Goal: Task Accomplishment & Management: Use online tool/utility

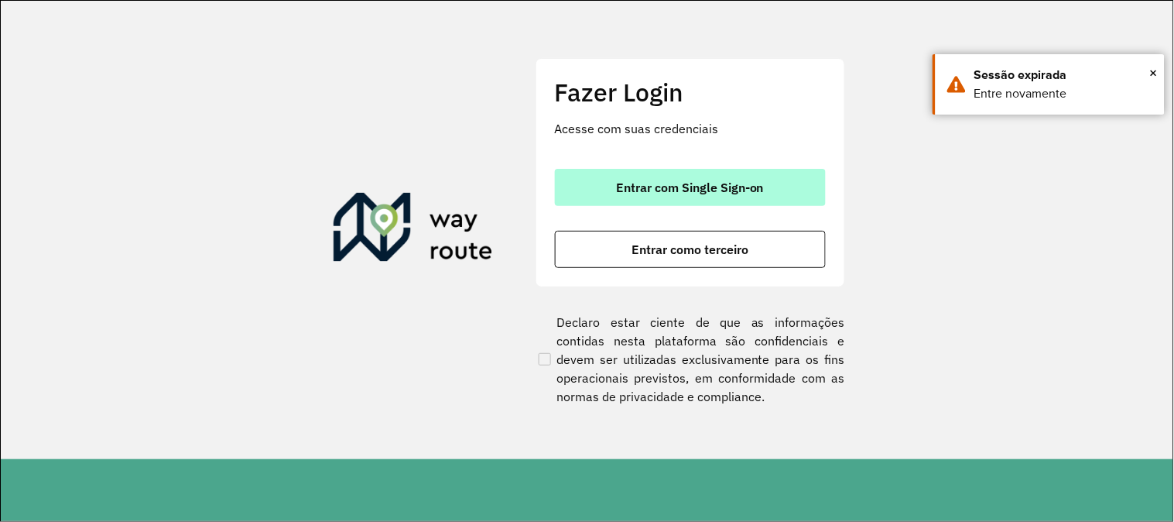
click at [692, 197] on button "Entrar com Single Sign-on" at bounding box center [690, 187] width 271 height 37
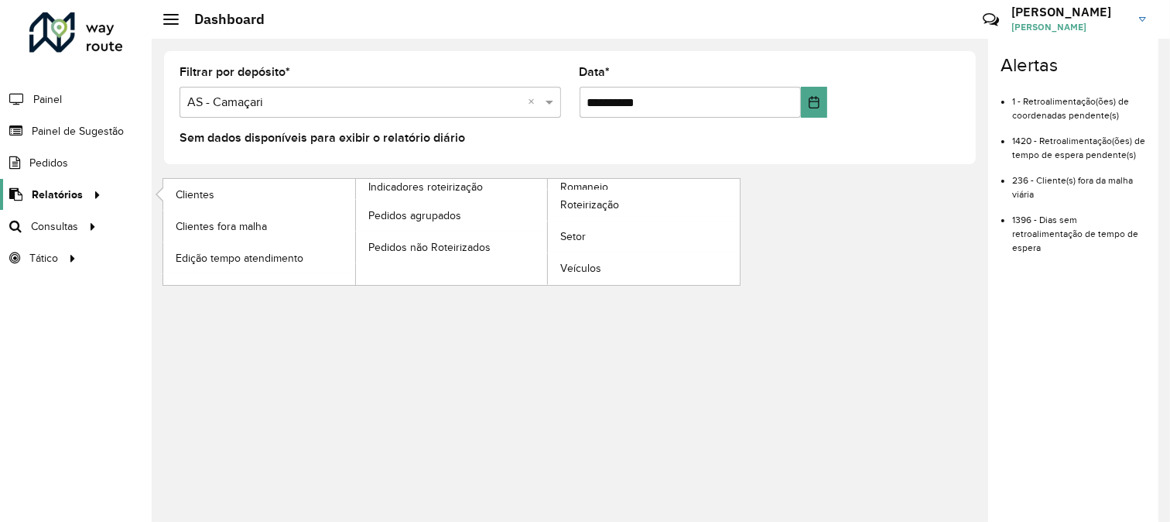
click at [63, 196] on span "Relatórios" at bounding box center [57, 195] width 51 height 16
click at [586, 188] on span "Romaneio" at bounding box center [585, 187] width 50 height 16
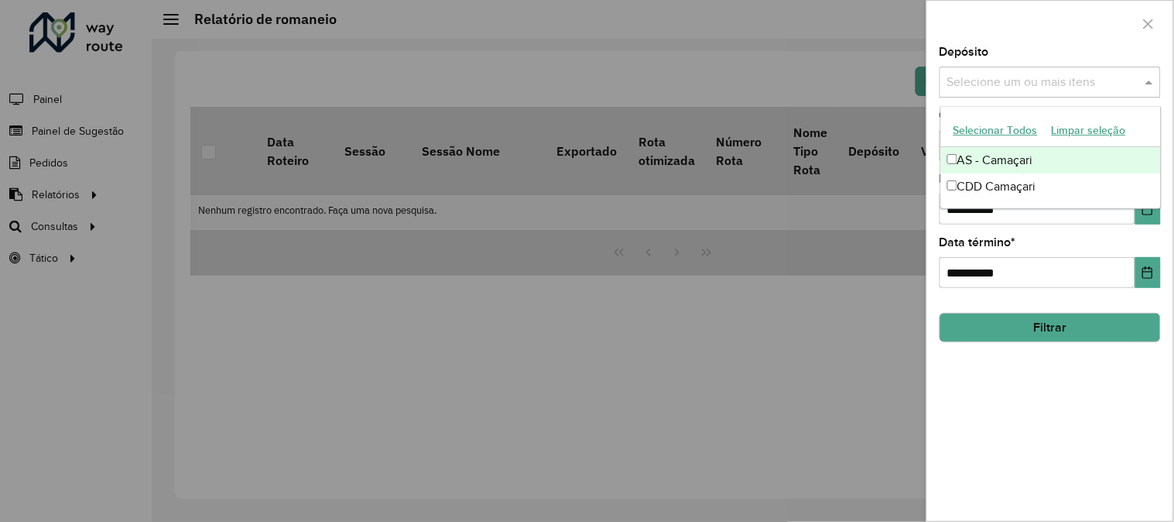
click at [1036, 93] on div "Selecione um ou mais itens" at bounding box center [1050, 82] width 221 height 31
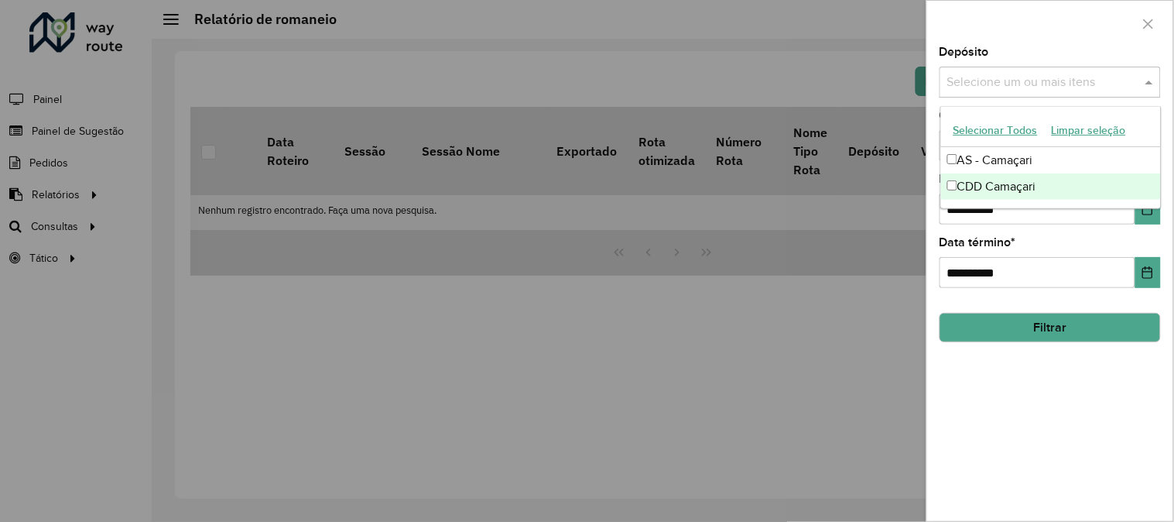
click at [1020, 194] on div "CDD Camaçari" at bounding box center [1051, 186] width 220 height 26
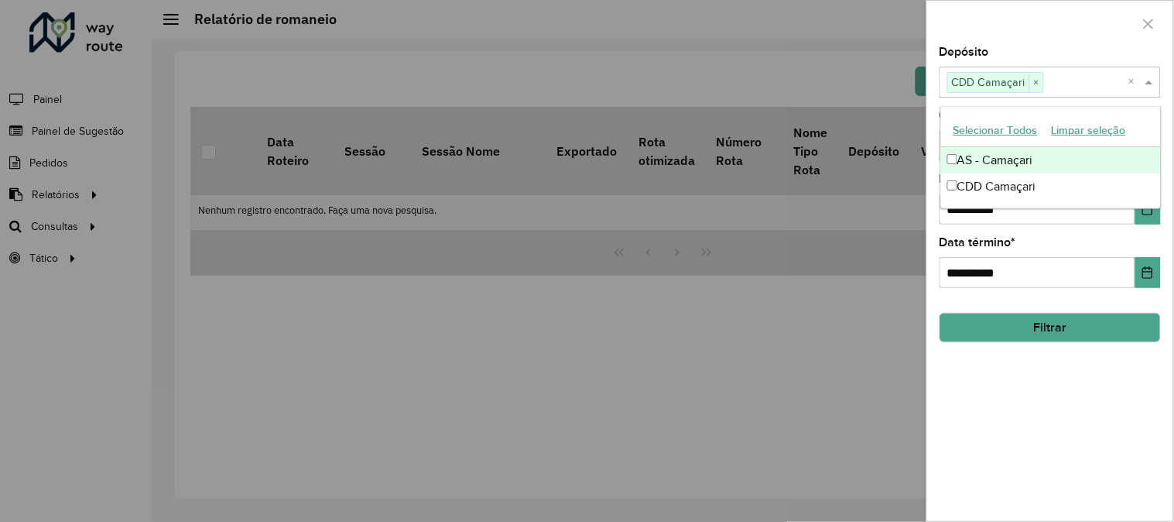
click at [1098, 49] on div "Depósito Selecione um ou mais itens CDD Camaçari × ×" at bounding box center [1050, 71] width 221 height 51
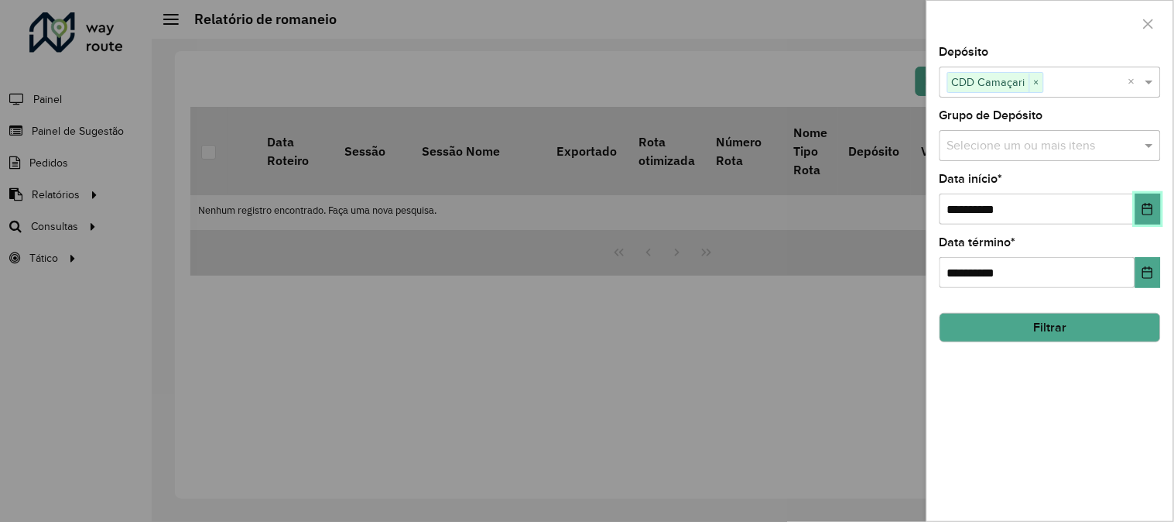
click at [1139, 207] on button "Choose Date" at bounding box center [1148, 209] width 26 height 31
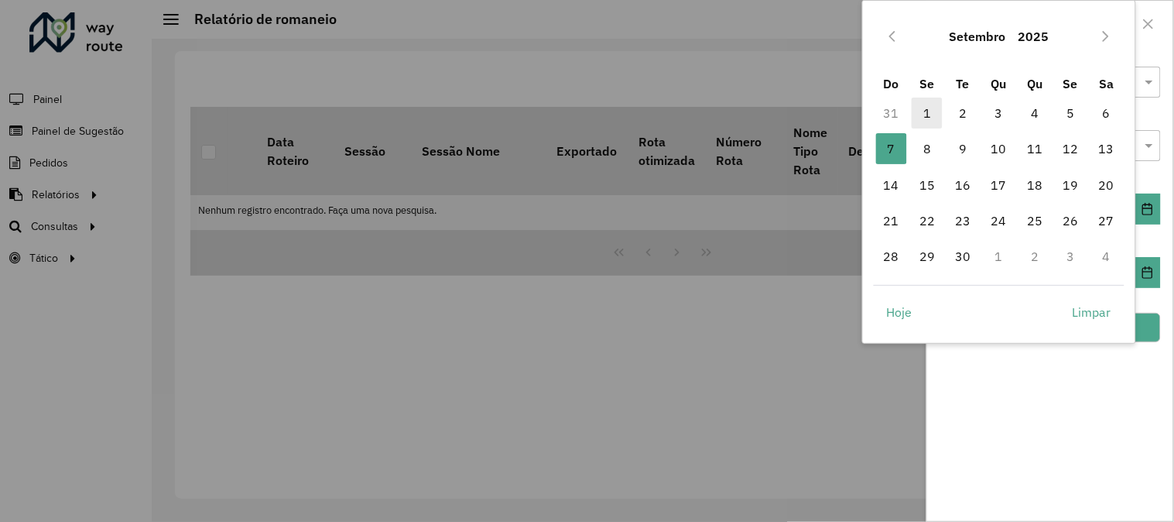
click at [914, 101] on span "1" at bounding box center [927, 113] width 31 height 31
type input "**********"
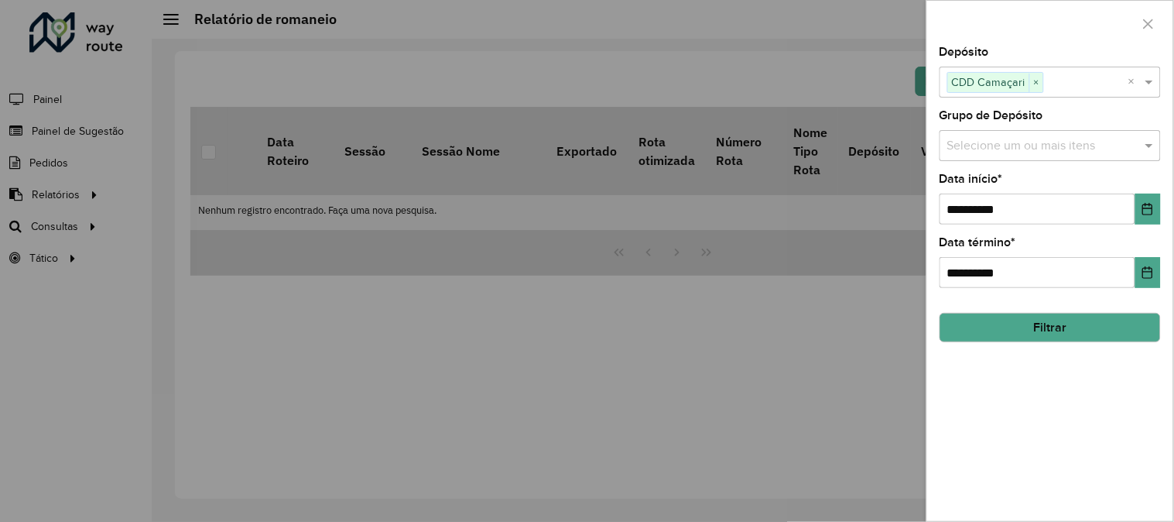
click at [1062, 326] on button "Filtrar" at bounding box center [1050, 327] width 221 height 29
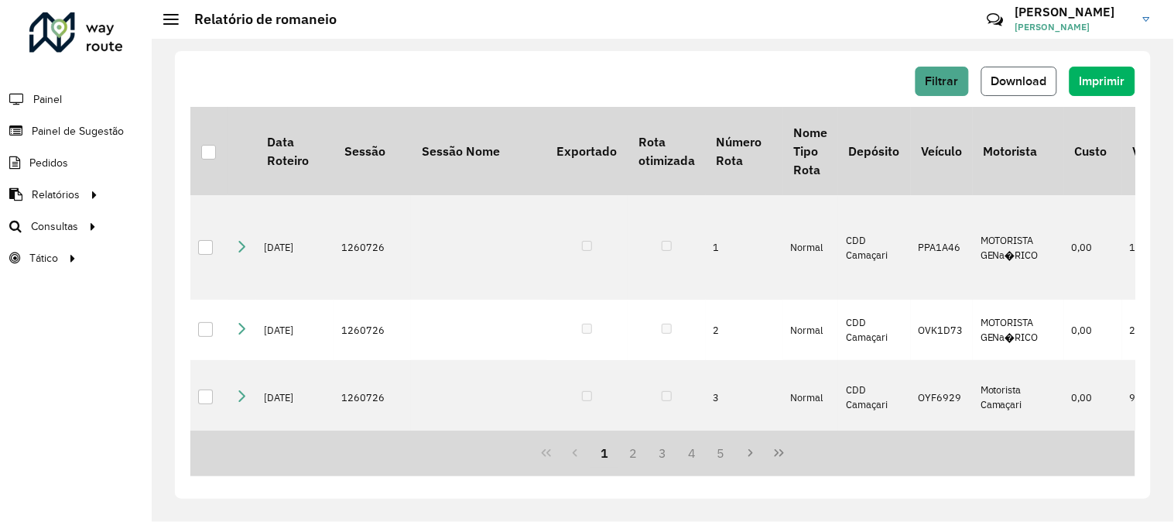
click at [1006, 84] on span "Download" at bounding box center [1020, 80] width 56 height 13
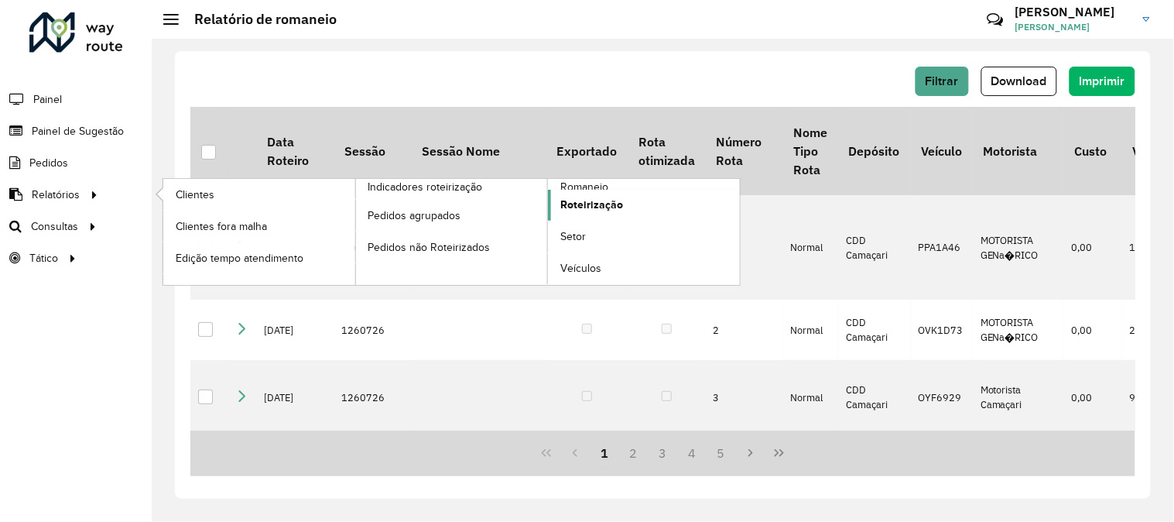
click at [568, 204] on span "Roteirização" at bounding box center [591, 205] width 63 height 16
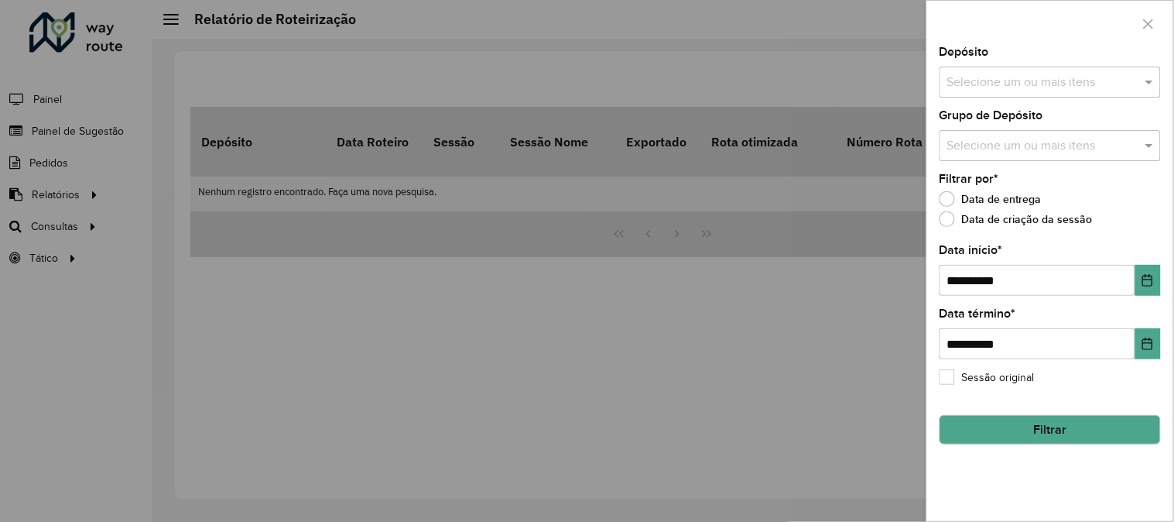
click at [134, 223] on div at bounding box center [587, 261] width 1174 height 522
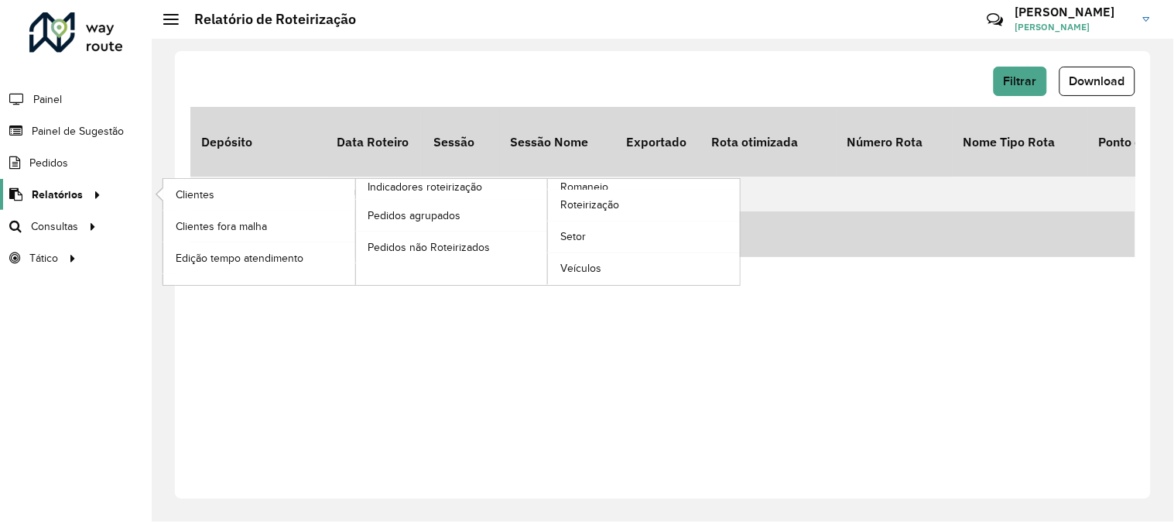
click at [63, 187] on span "Relatórios" at bounding box center [57, 195] width 51 height 16
click at [214, 191] on span "Clientes" at bounding box center [197, 195] width 42 height 16
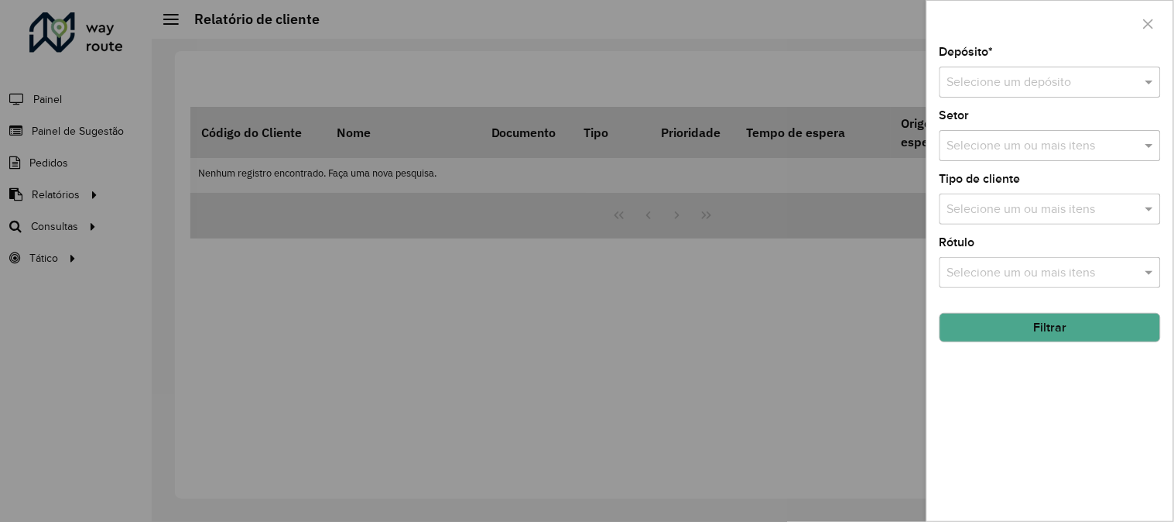
click at [90, 205] on div at bounding box center [587, 261] width 1174 height 522
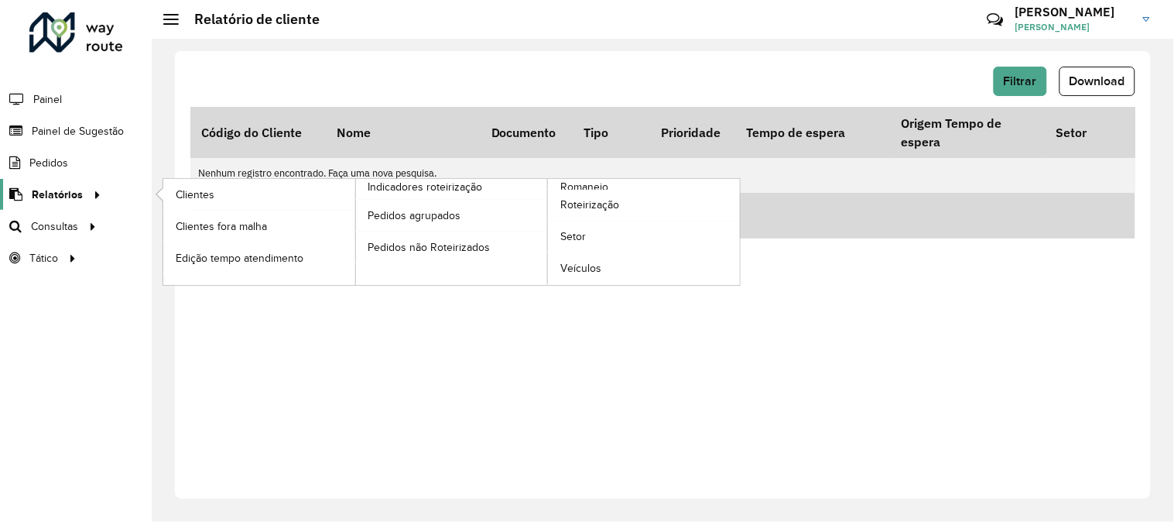
click at [77, 192] on span "Relatórios" at bounding box center [57, 195] width 51 height 16
click at [597, 183] on span "Romaneio" at bounding box center [585, 187] width 50 height 16
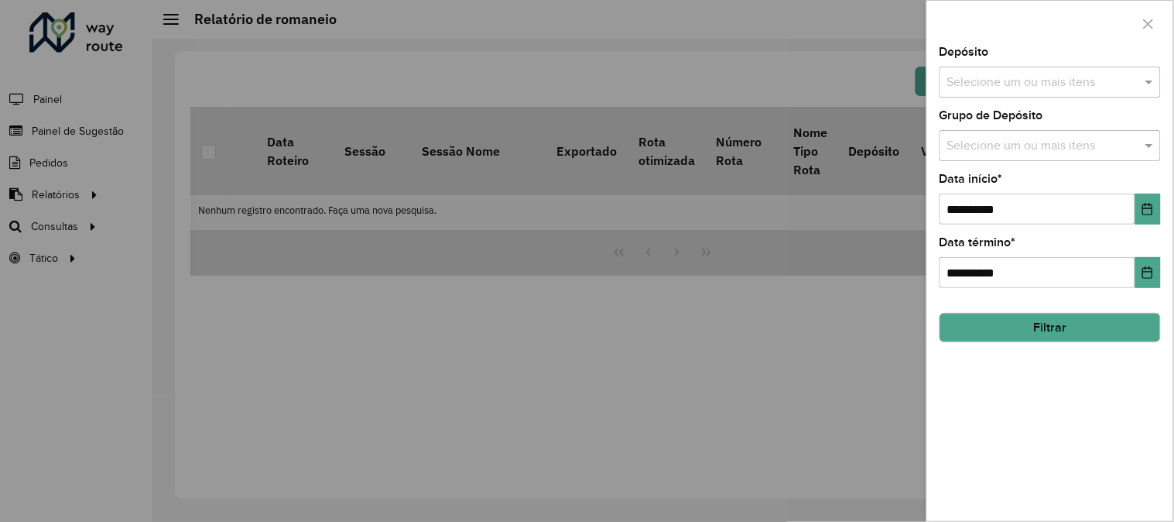
click at [51, 192] on div at bounding box center [587, 261] width 1174 height 522
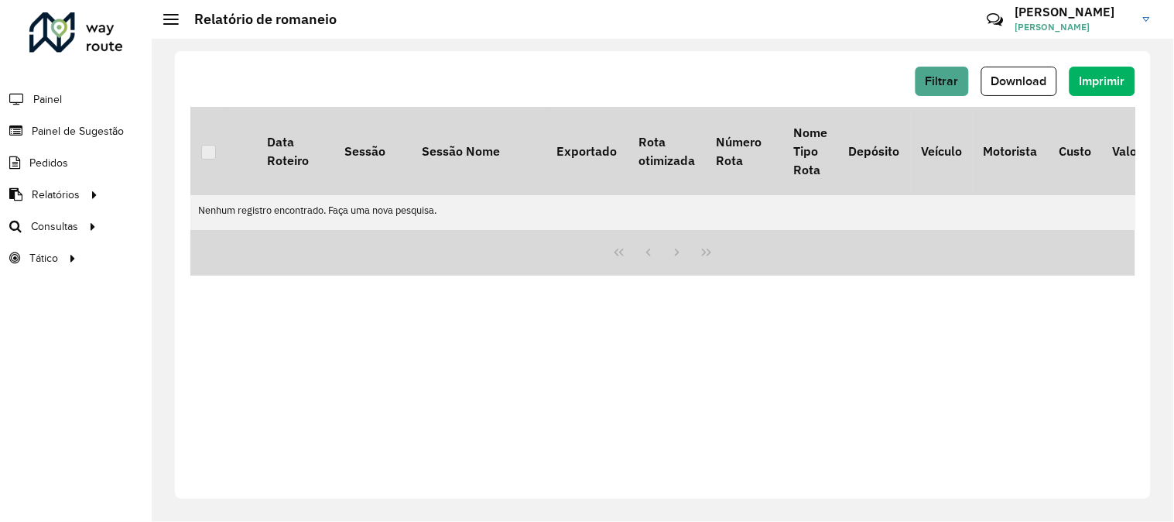
click at [695, 359] on div "Filtrar Download Imprimir Data Roteiro Sessão Sessão Nome Exportado Rota otimiz…" at bounding box center [663, 274] width 976 height 447
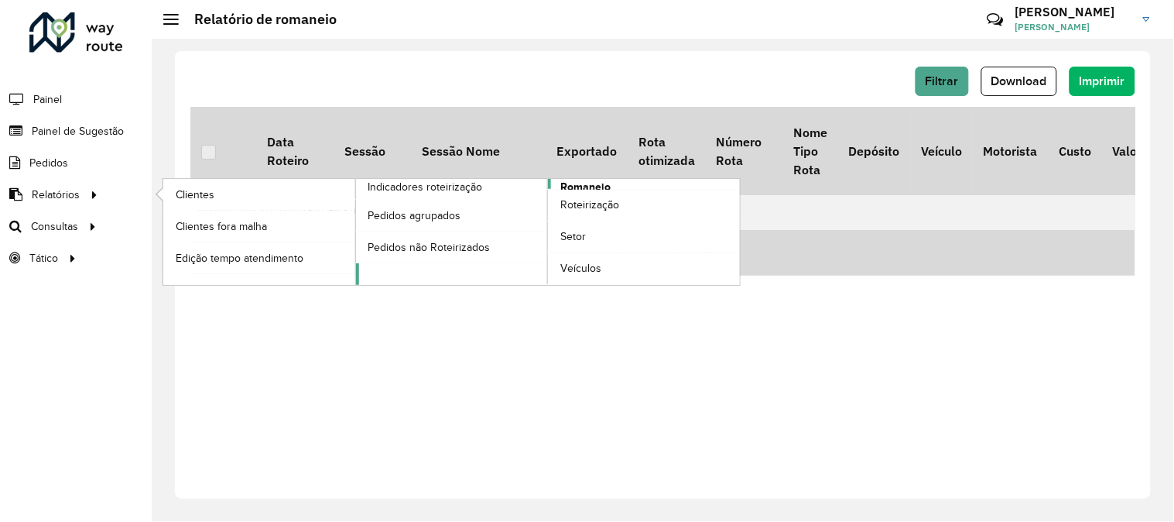
click at [589, 183] on span "Romaneio" at bounding box center [585, 187] width 50 height 16
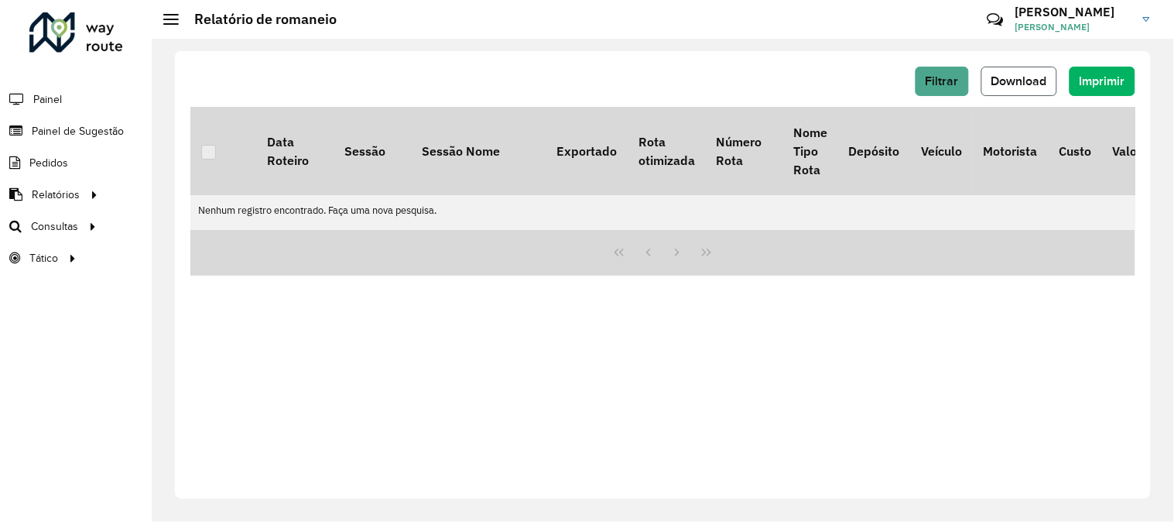
click at [1018, 85] on span "Download" at bounding box center [1020, 80] width 56 height 13
click at [1009, 87] on span "Download" at bounding box center [1020, 80] width 56 height 13
click at [929, 93] on button "Filtrar" at bounding box center [942, 81] width 53 height 29
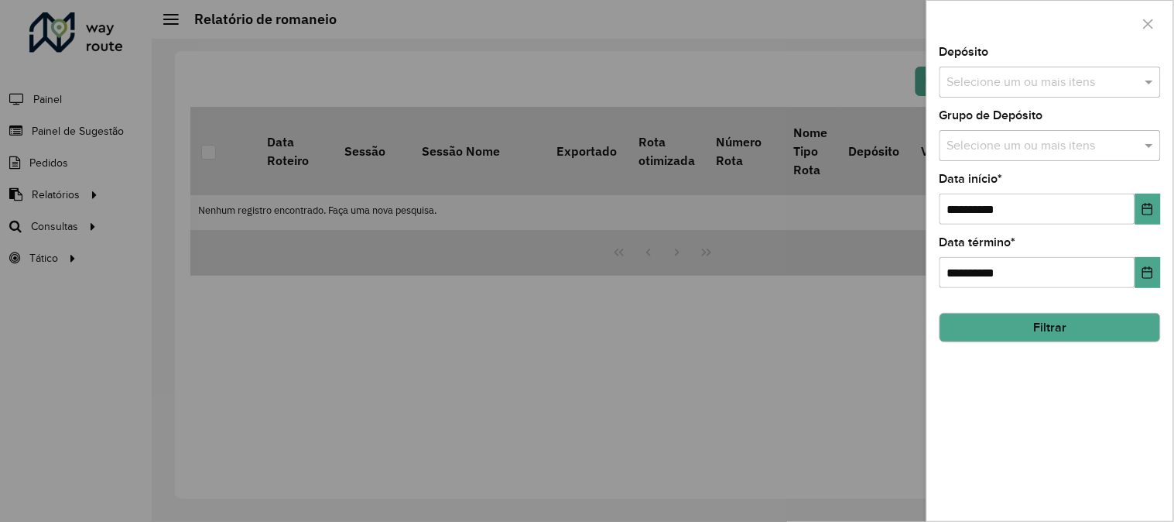
click at [1033, 60] on div "Depósito Selecione um ou mais itens" at bounding box center [1050, 71] width 221 height 51
click at [1043, 80] on input "text" at bounding box center [1043, 83] width 198 height 19
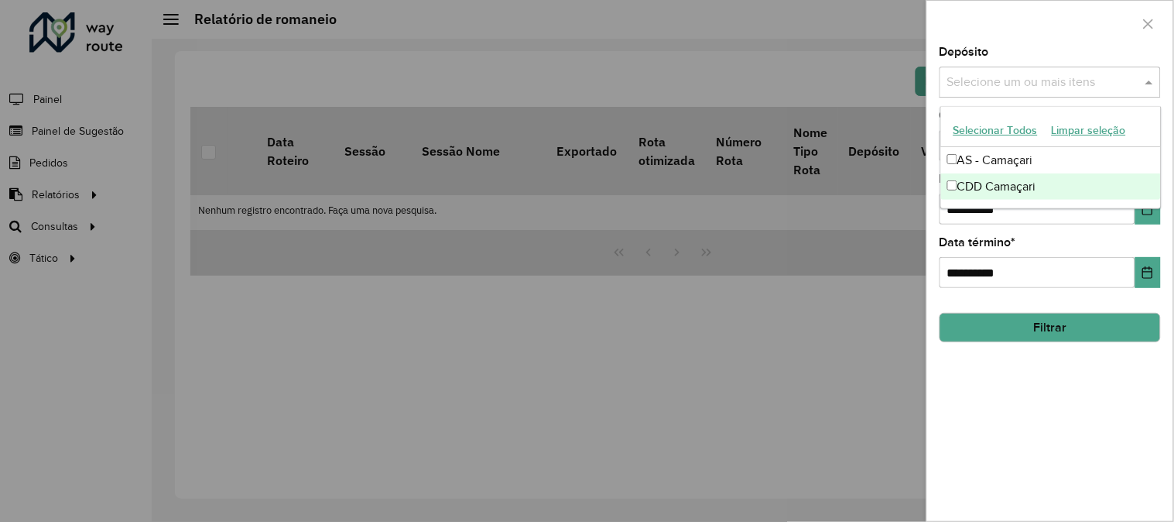
click at [997, 180] on div "CDD Camaçari" at bounding box center [1051, 186] width 220 height 26
click at [1079, 329] on button "Filtrar" at bounding box center [1050, 327] width 221 height 29
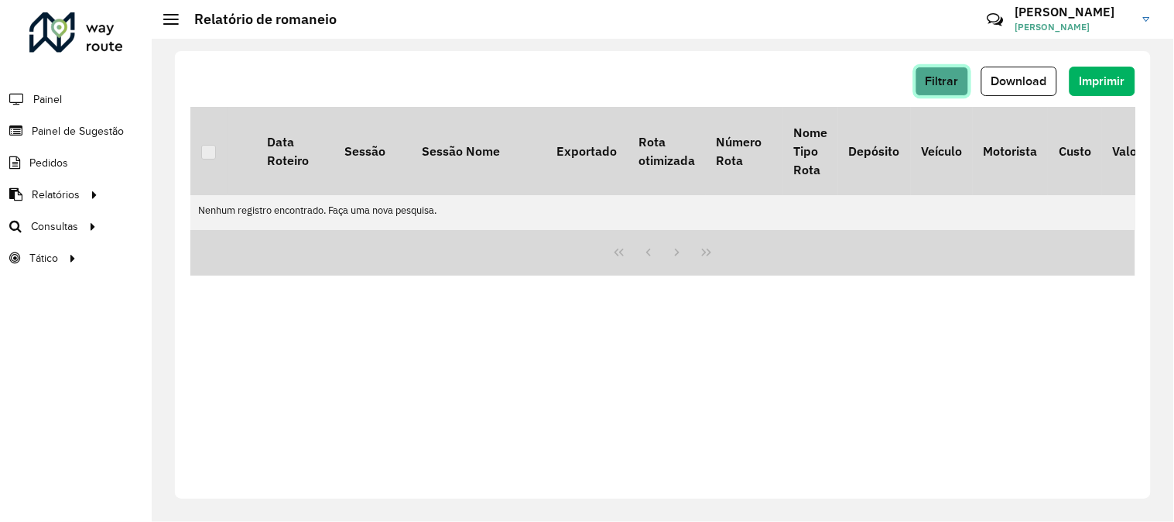
click at [935, 68] on button "Filtrar" at bounding box center [942, 81] width 53 height 29
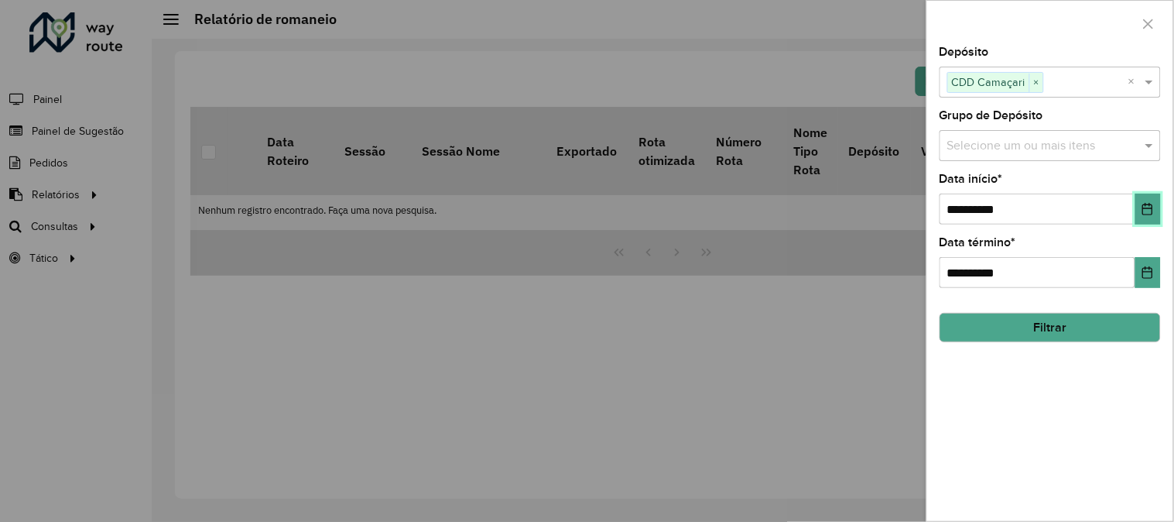
click at [1144, 211] on icon "Choose Date" at bounding box center [1148, 209] width 12 height 12
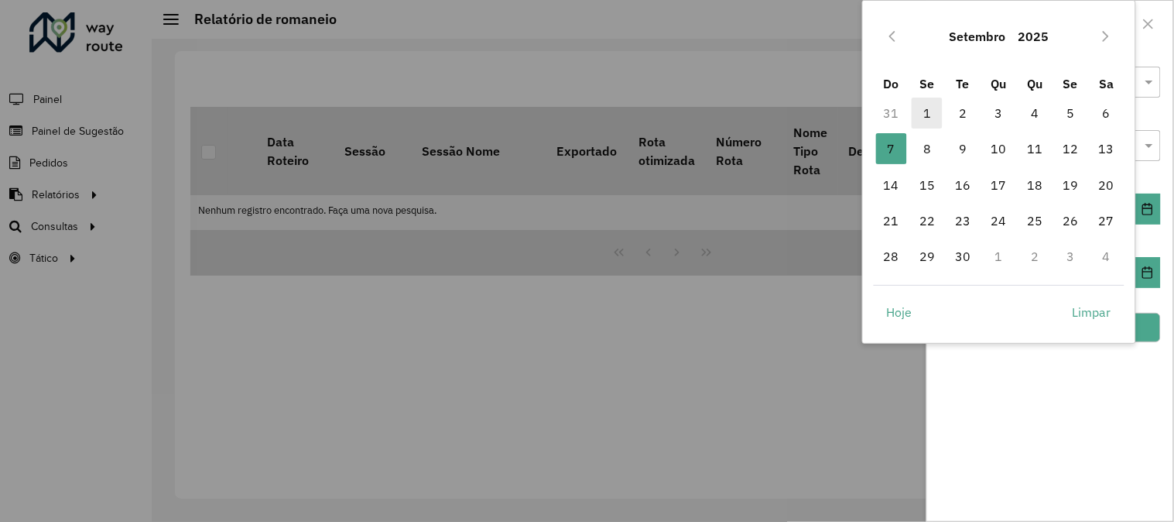
click at [930, 108] on span "1" at bounding box center [927, 113] width 31 height 31
type input "**********"
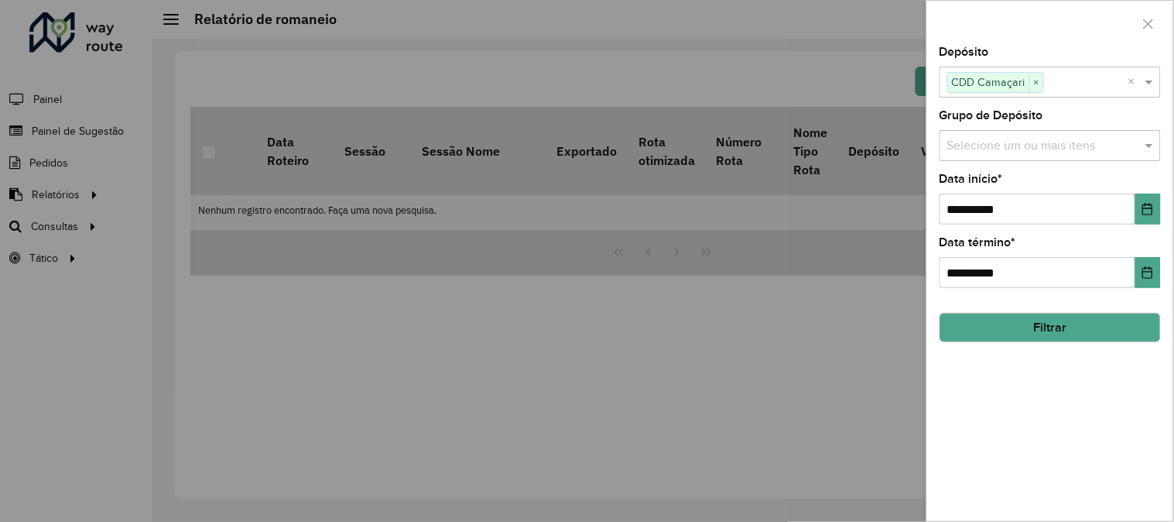
click at [1103, 328] on button "Filtrar" at bounding box center [1050, 327] width 221 height 29
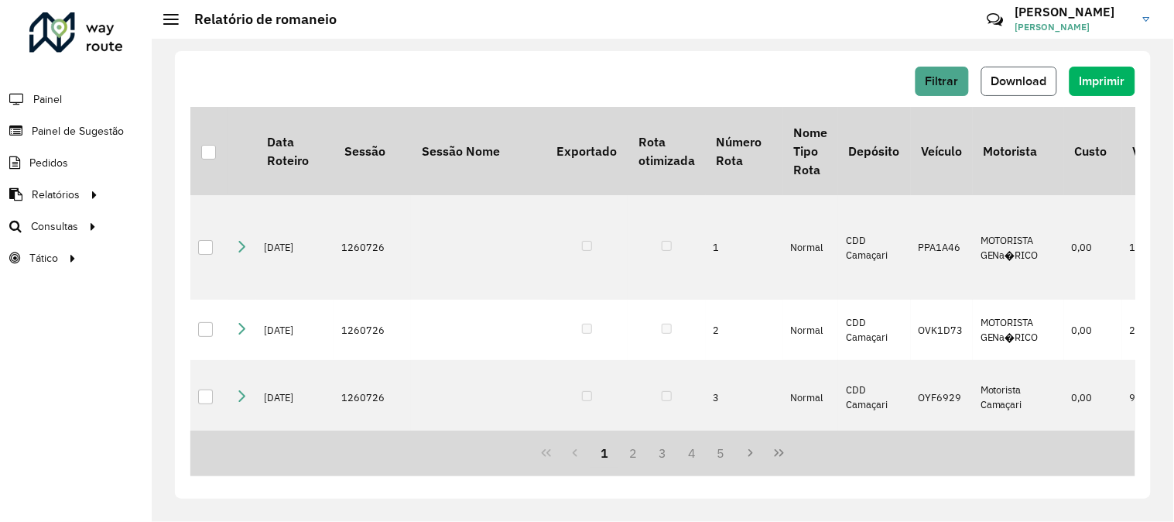
click at [1036, 94] on button "Download" at bounding box center [1019, 81] width 76 height 29
